Goal: Task Accomplishment & Management: Complete application form

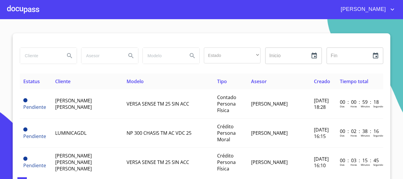
click at [48, 51] on input "search" at bounding box center [40, 56] width 40 height 16
type input "[PERSON_NAME]"
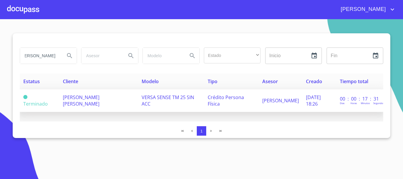
click at [64, 101] on span "[PERSON_NAME] [PERSON_NAME]" at bounding box center [81, 100] width 37 height 13
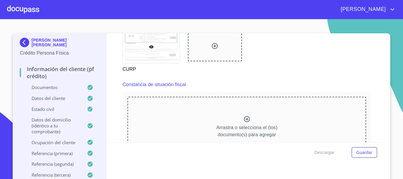
scroll to position [1563, 0]
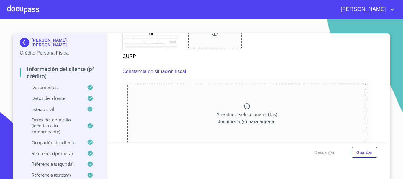
click at [243, 110] on icon at bounding box center [246, 106] width 7 height 7
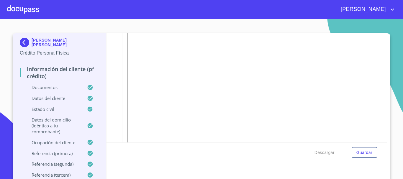
scroll to position [1681, 0]
click at [359, 156] on span "Guardar" at bounding box center [364, 152] width 16 height 7
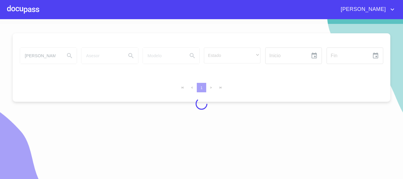
click at [21, 7] on div at bounding box center [23, 9] width 32 height 19
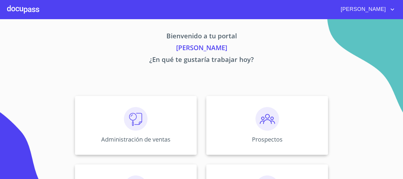
scroll to position [88, 0]
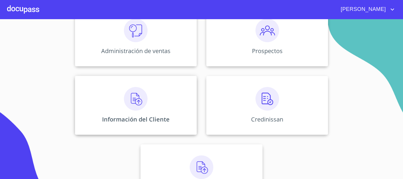
click at [124, 99] on img at bounding box center [136, 99] width 24 height 24
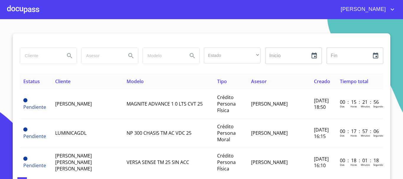
click at [46, 53] on input "search" at bounding box center [40, 56] width 40 height 16
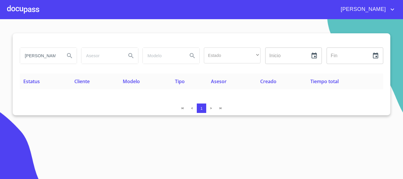
drag, startPoint x: 58, startPoint y: 58, endPoint x: 16, endPoint y: 57, distance: 42.2
click at [16, 57] on div "[PERSON_NAME] Estado ​ ​ Inicio ​ Fin ​ Estatus Cliente Modelo Tipo Asesor Crea…" at bounding box center [201, 74] width 377 height 82
type input "s"
type input "[PERSON_NAME]"
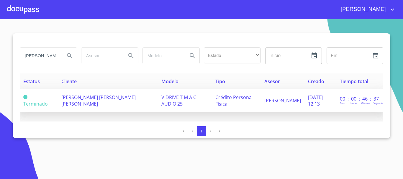
click at [71, 102] on span "[PERSON_NAME] [PERSON_NAME] [PERSON_NAME]" at bounding box center [98, 100] width 74 height 13
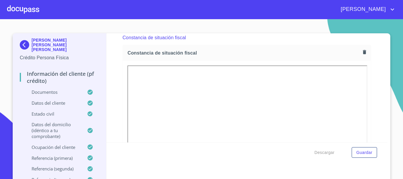
scroll to position [1642, 0]
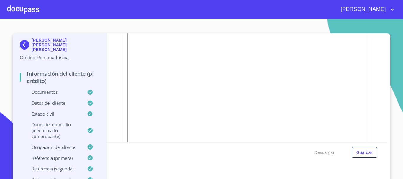
click at [24, 9] on div at bounding box center [23, 9] width 32 height 19
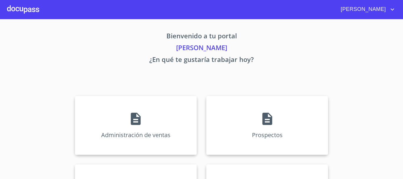
scroll to position [29, 0]
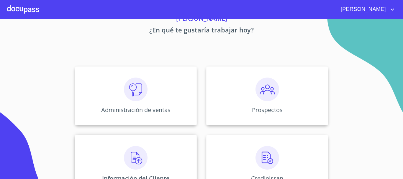
click at [136, 143] on div "Información del Cliente" at bounding box center [136, 164] width 122 height 59
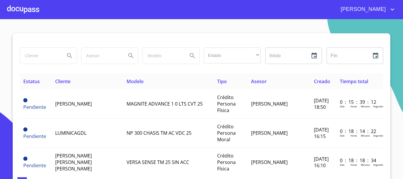
click at [35, 60] on input "search" at bounding box center [40, 56] width 40 height 16
type input "[PERSON_NAME] [PERSON_NAME]"
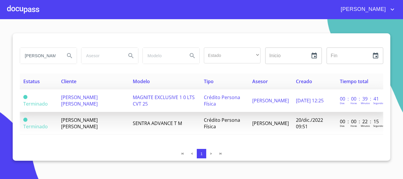
click at [89, 92] on td "[PERSON_NAME] [PERSON_NAME]" at bounding box center [93, 100] width 72 height 23
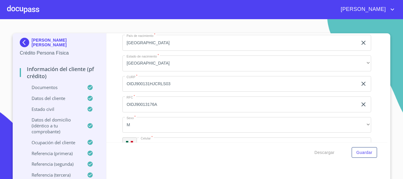
scroll to position [1751, 0]
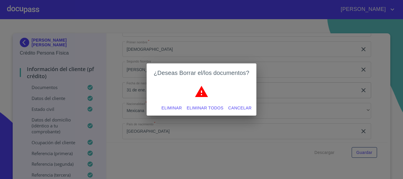
click at [172, 106] on span "Eliminar" at bounding box center [171, 107] width 20 height 7
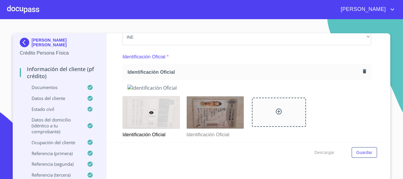
scroll to position [88, 0]
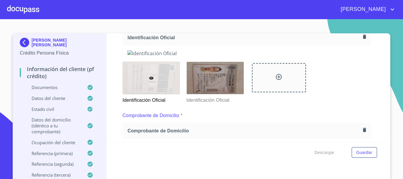
click at [363, 39] on icon "button" at bounding box center [364, 36] width 3 height 4
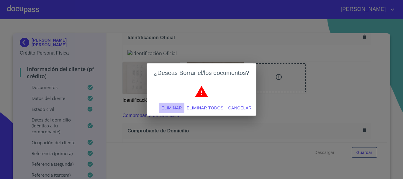
click at [172, 108] on span "Eliminar" at bounding box center [171, 107] width 20 height 7
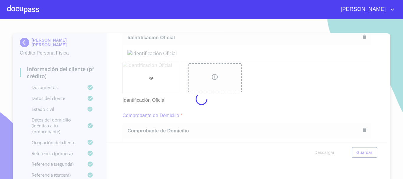
scroll to position [88, 0]
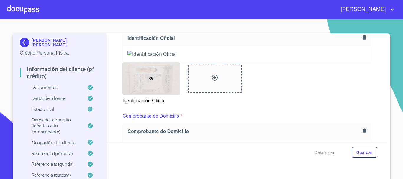
click at [360, 41] on button "button" at bounding box center [364, 37] width 8 height 8
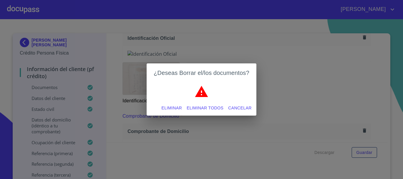
click at [179, 111] on span "Eliminar" at bounding box center [171, 107] width 20 height 7
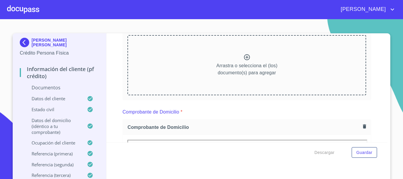
scroll to position [58, 0]
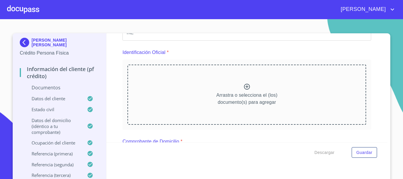
click at [243, 86] on icon at bounding box center [246, 86] width 7 height 7
click at [244, 88] on icon at bounding box center [246, 86] width 7 height 7
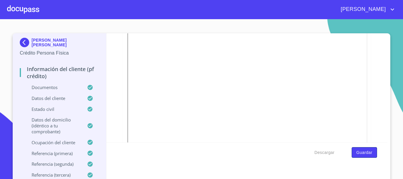
scroll to position [1179, 0]
click at [367, 151] on span "Guardar" at bounding box center [364, 152] width 16 height 7
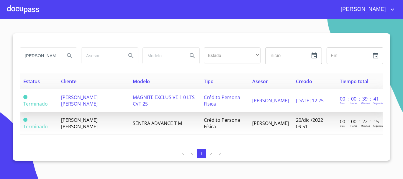
click at [87, 99] on span "[PERSON_NAME] [PERSON_NAME]" at bounding box center [79, 100] width 37 height 13
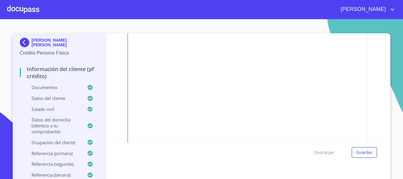
scroll to position [142, 0]
click at [356, 154] on span "Guardar" at bounding box center [364, 152] width 16 height 7
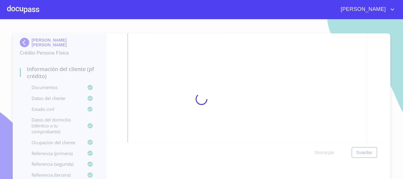
scroll to position [6, 0]
